Goal: Task Accomplishment & Management: Complete application form

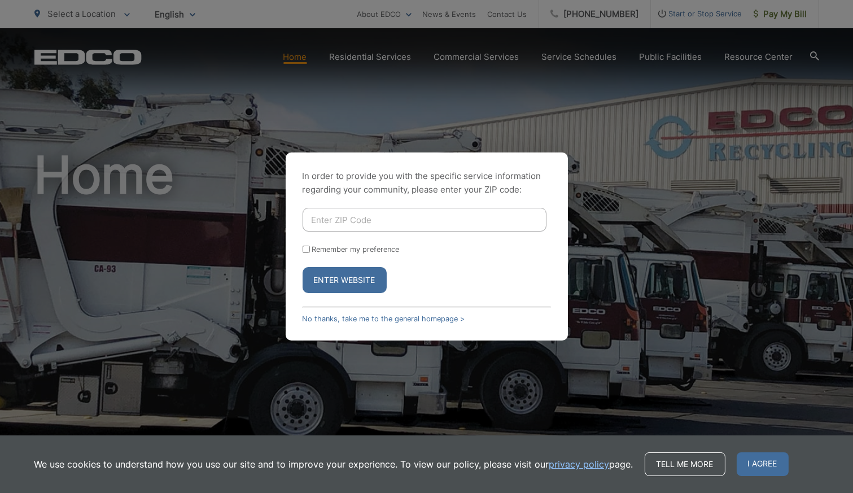
click at [368, 220] on input "Enter ZIP Code" at bounding box center [425, 220] width 244 height 24
type input "92129"
click at [303, 267] on button "Enter Website" at bounding box center [345, 280] width 84 height 26
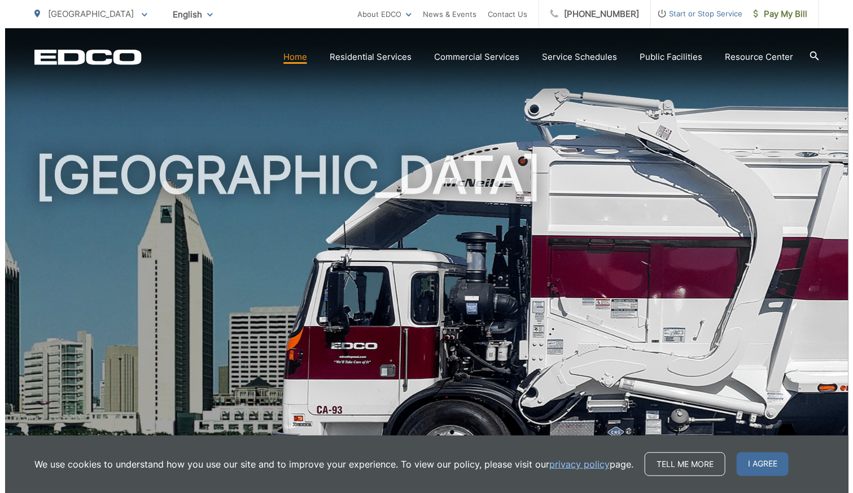
scroll to position [431, 0]
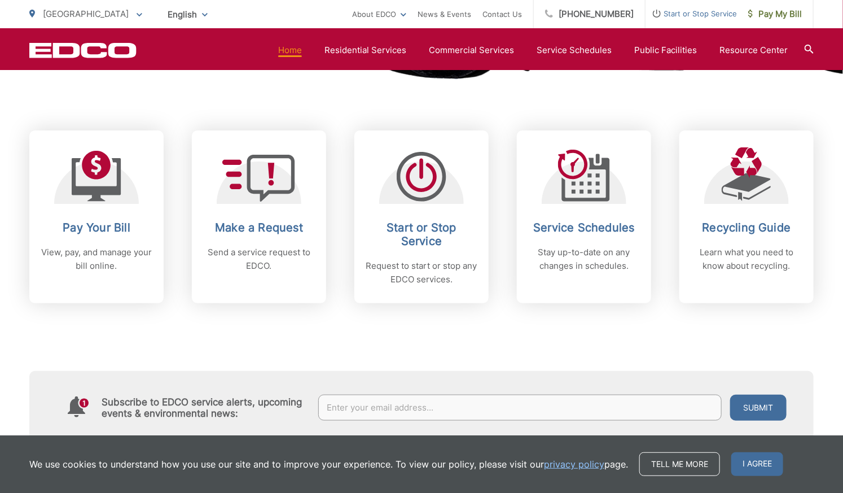
click at [388, 266] on p "Request to start or stop any EDCO services." at bounding box center [422, 272] width 112 height 27
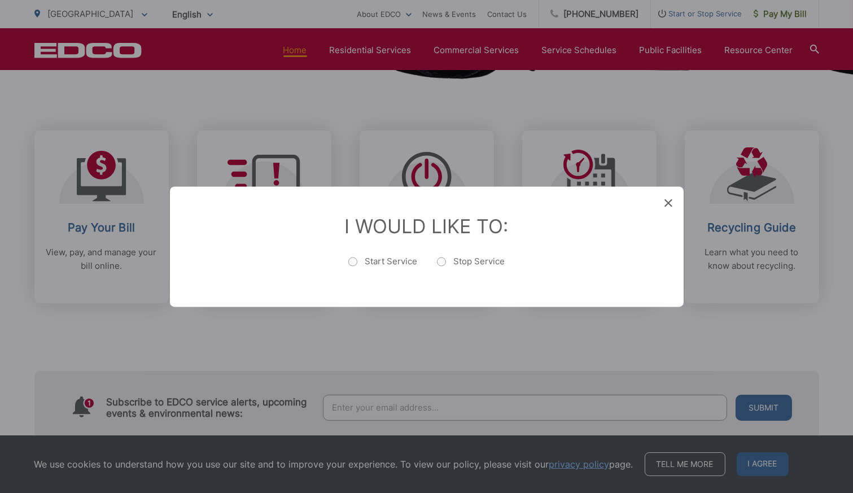
click at [352, 262] on label "Start Service" at bounding box center [382, 267] width 69 height 23
radio input "true"
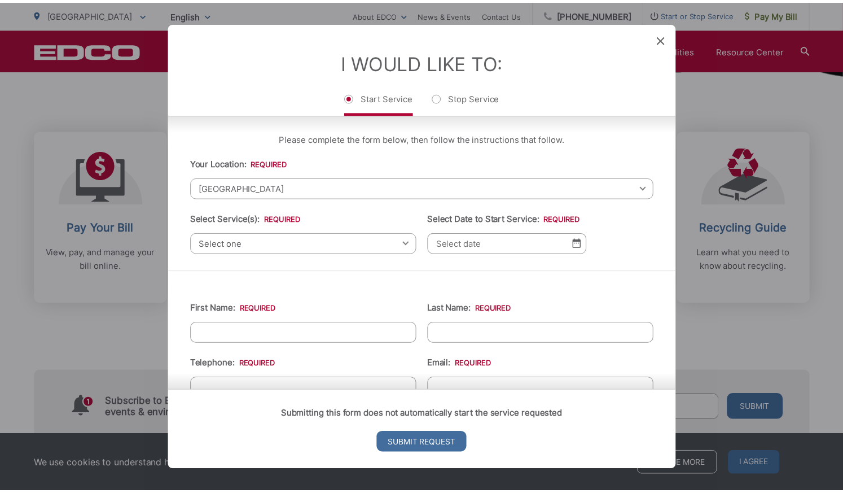
scroll to position [404, 0]
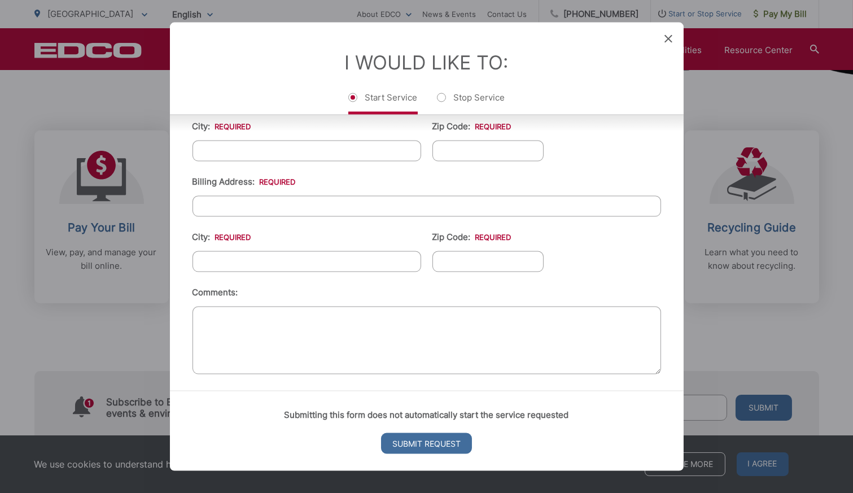
click at [666, 40] on icon at bounding box center [669, 38] width 8 height 8
